Goal: Find specific page/section: Find specific page/section

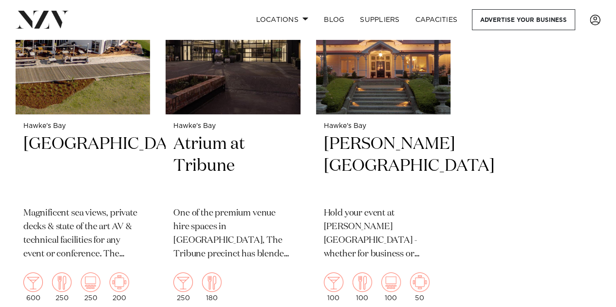
scroll to position [1656, 0]
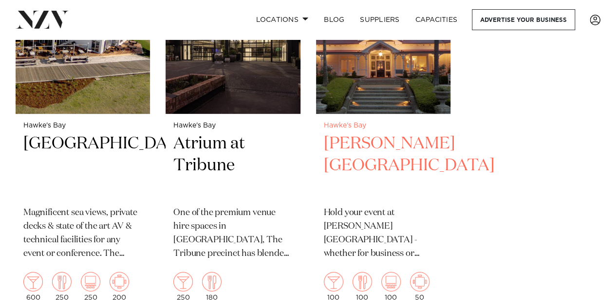
click at [369, 135] on h2 "[PERSON_NAME][GEOGRAPHIC_DATA]" at bounding box center [383, 166] width 119 height 66
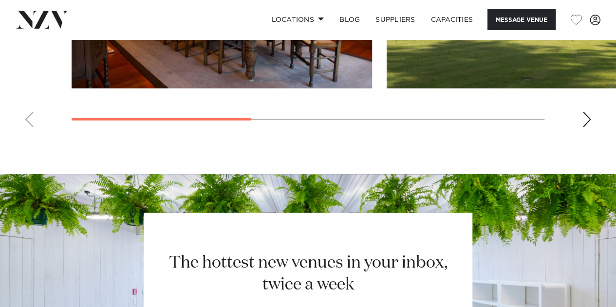
scroll to position [702, 0]
